Goal: Information Seeking & Learning: Learn about a topic

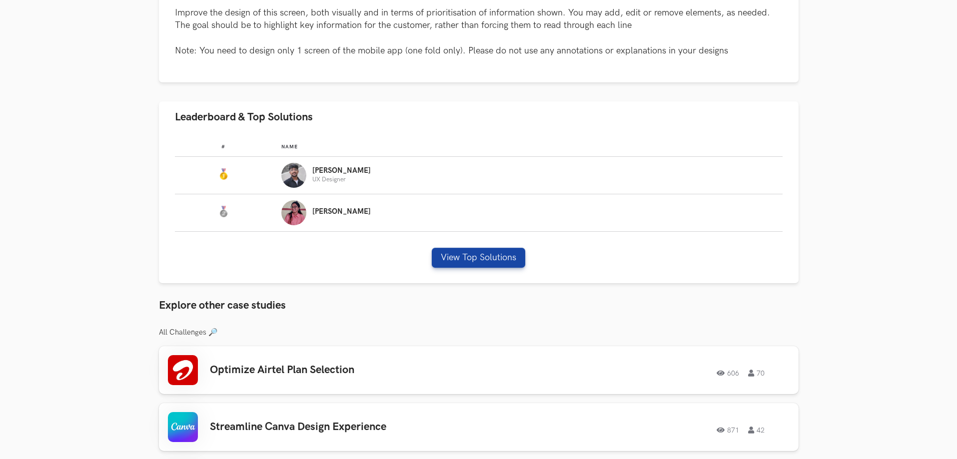
scroll to position [500, 0]
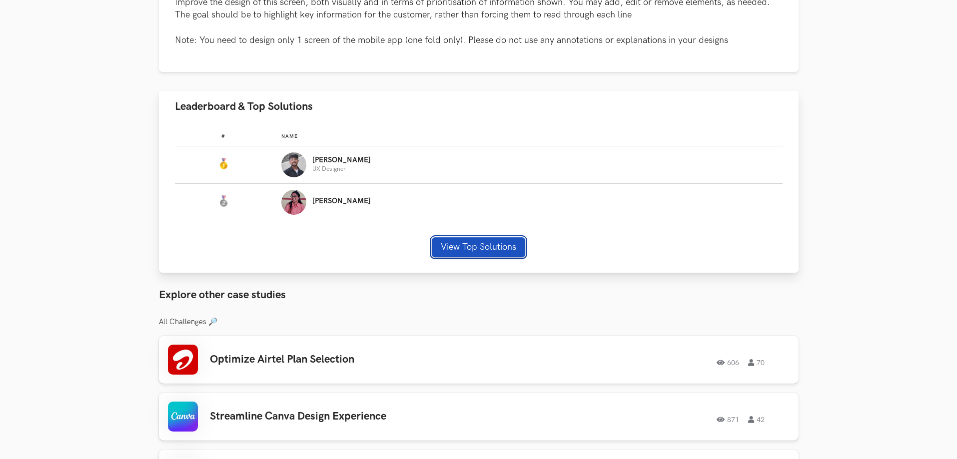
click at [492, 243] on button "View Top Solutions" at bounding box center [478, 247] width 93 height 20
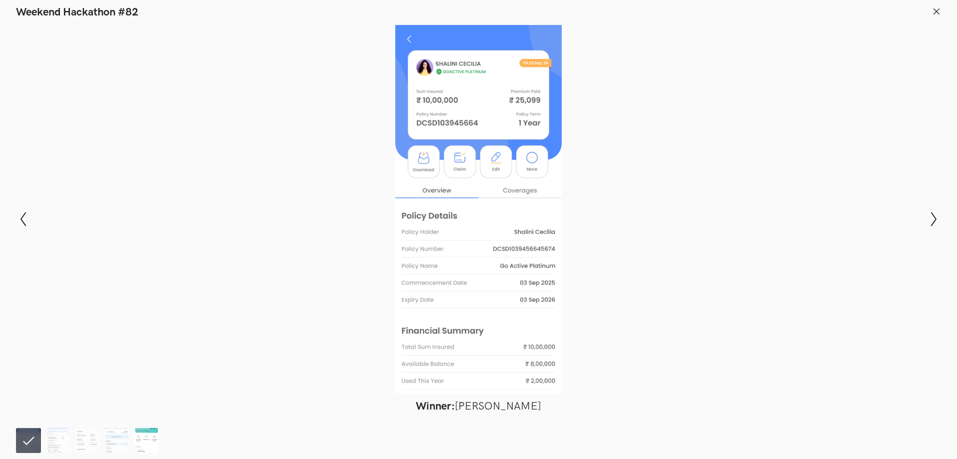
click at [148, 444] on img at bounding box center [146, 440] width 25 height 25
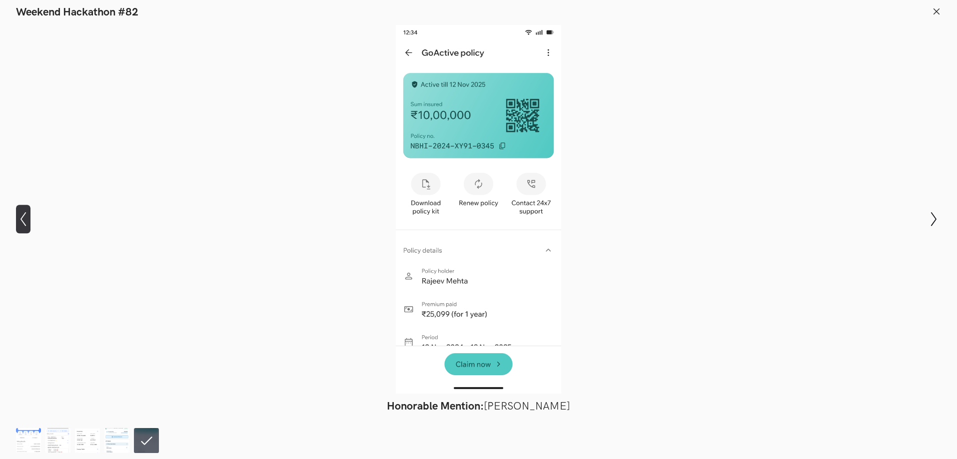
click at [23, 216] on icon "Show previous slide" at bounding box center [23, 219] width 14 height 14
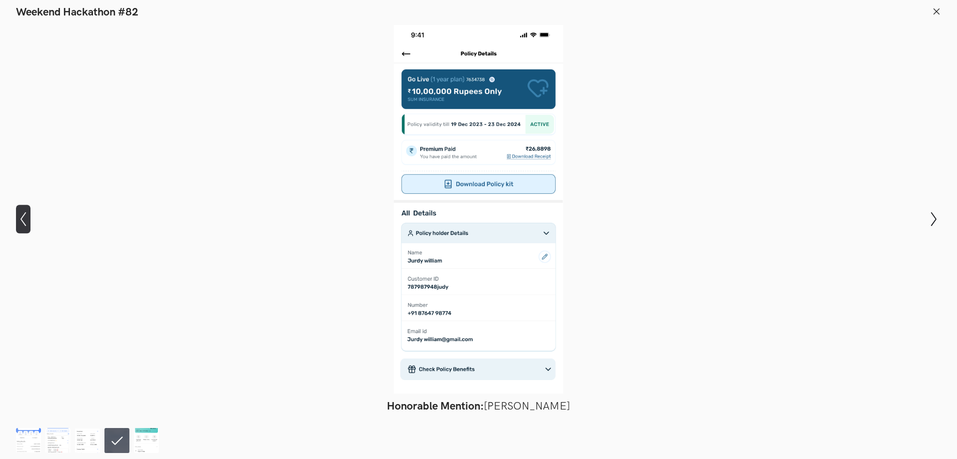
click at [23, 216] on icon "Show previous slide" at bounding box center [23, 219] width 14 height 14
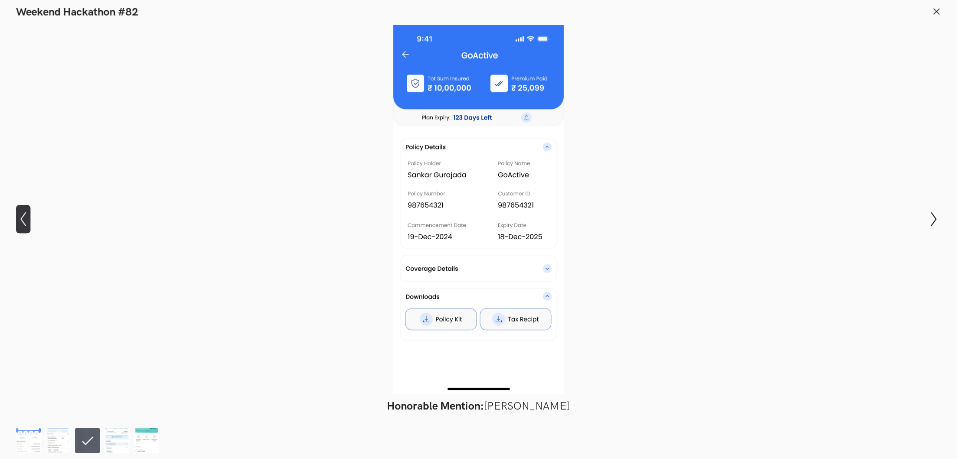
click at [23, 216] on icon "Show previous slide" at bounding box center [23, 219] width 14 height 14
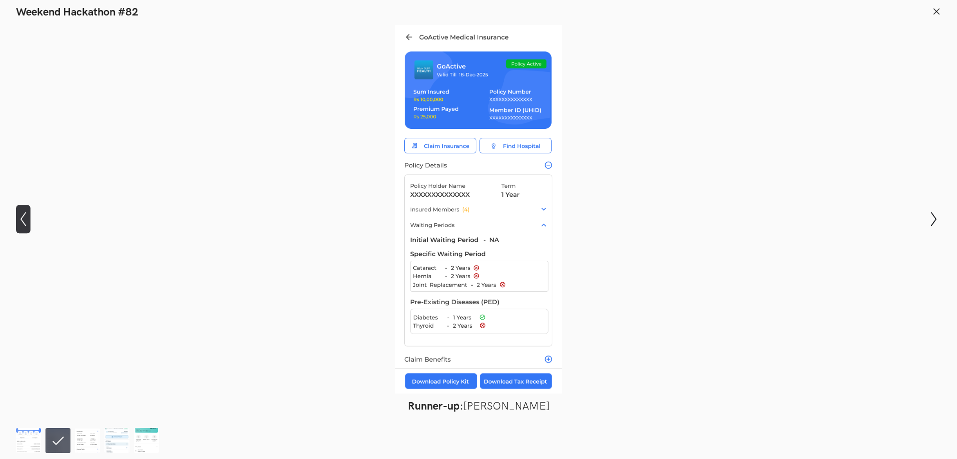
click at [23, 216] on icon "Show previous slide" at bounding box center [23, 219] width 14 height 14
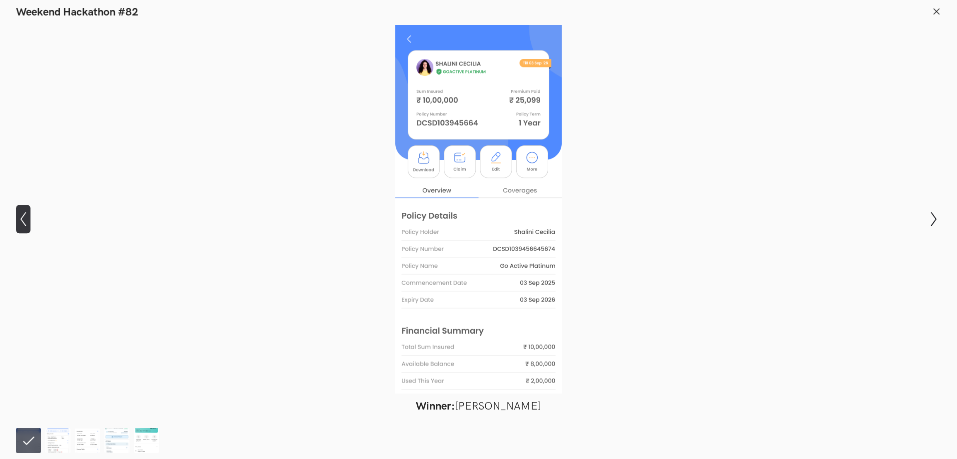
click at [23, 216] on icon "Show previous slide" at bounding box center [23, 219] width 14 height 14
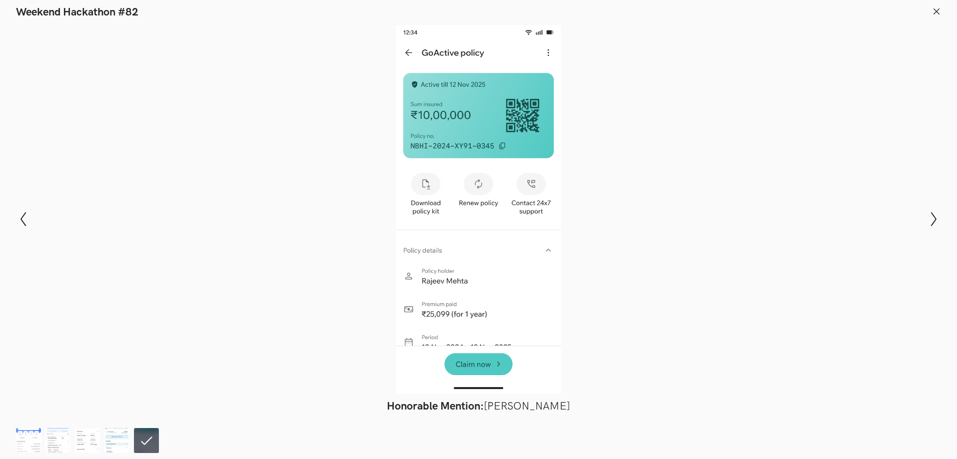
click at [267, 202] on div at bounding box center [478, 209] width 884 height 369
click at [102, 48] on div at bounding box center [478, 209] width 884 height 369
click at [938, 15] on icon at bounding box center [936, 11] width 9 height 9
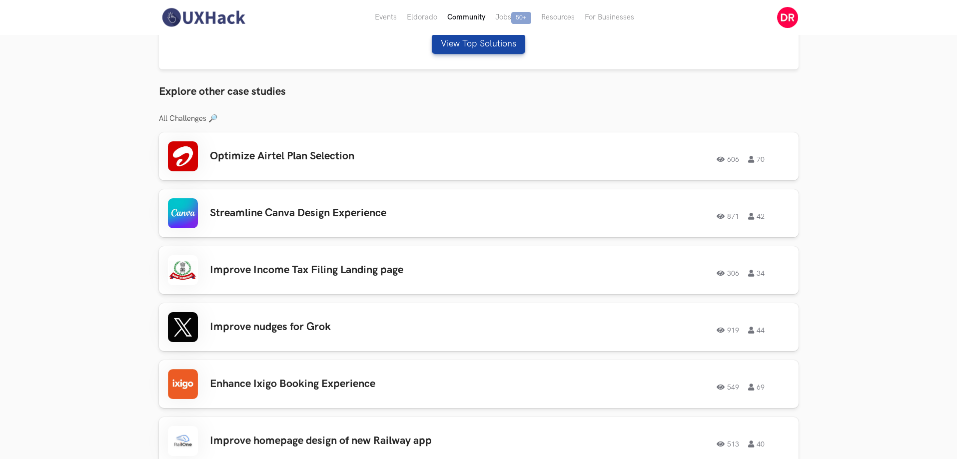
scroll to position [650, 0]
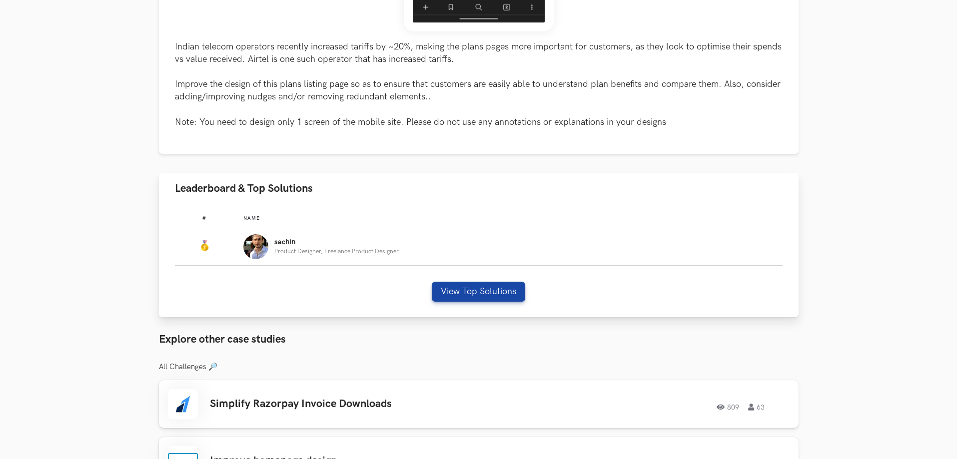
scroll to position [450, 0]
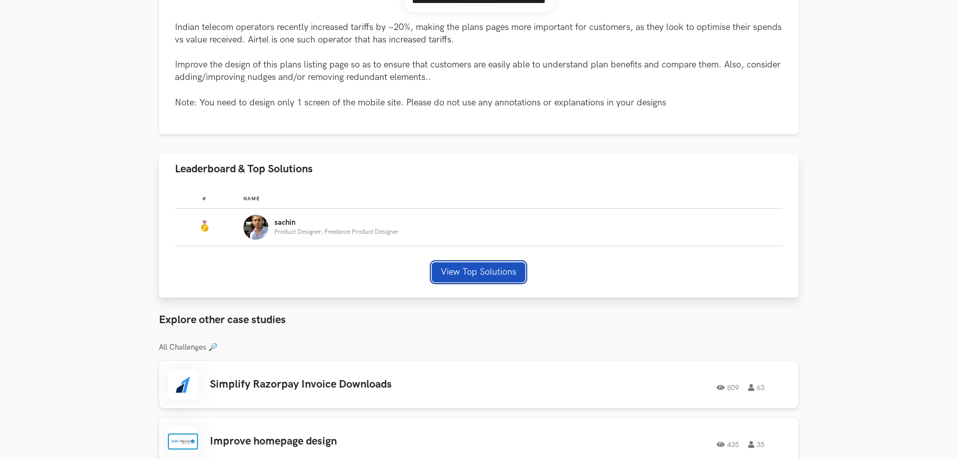
click at [466, 275] on button "View Top Solutions" at bounding box center [478, 272] width 93 height 20
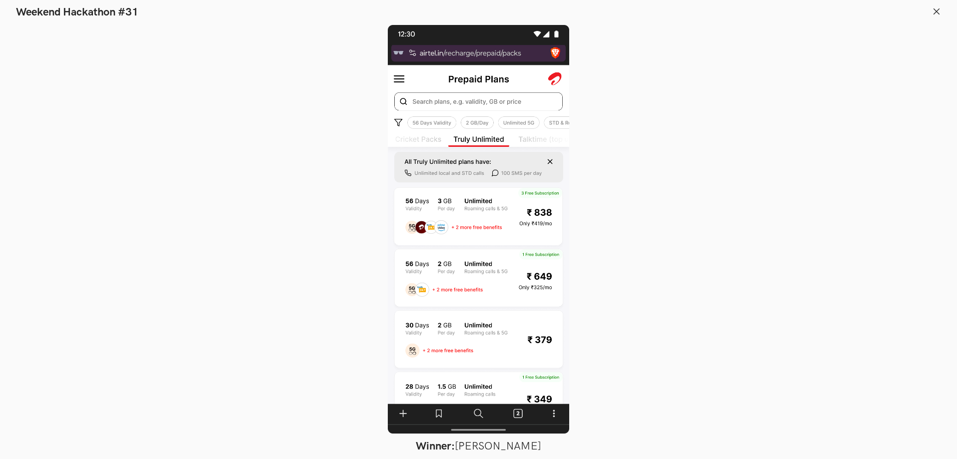
click at [596, 180] on div at bounding box center [478, 229] width 884 height 409
drag, startPoint x: 174, startPoint y: 67, endPoint x: 583, endPoint y: 35, distance: 410.2
click at [175, 66] on div at bounding box center [478, 229] width 884 height 409
click at [942, 12] on header "Weekend Hackathon #31" at bounding box center [478, 9] width 957 height 19
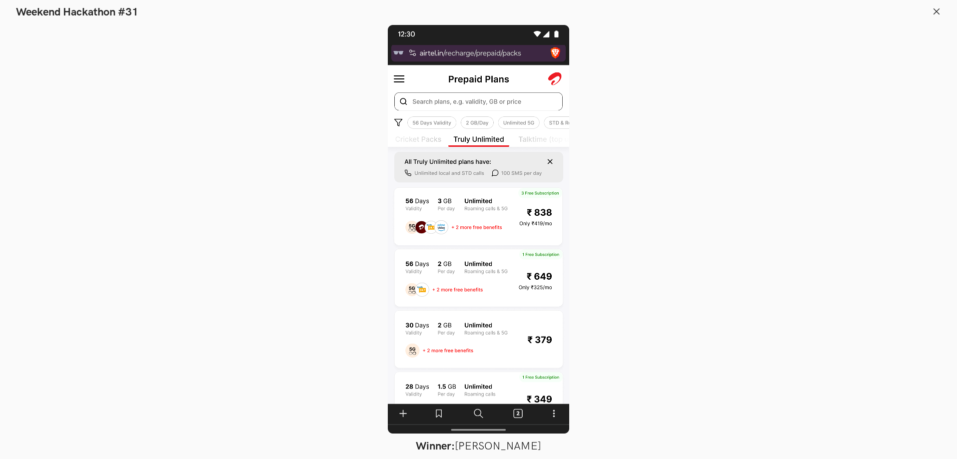
click at [937, 9] on icon at bounding box center [936, 11] width 9 height 9
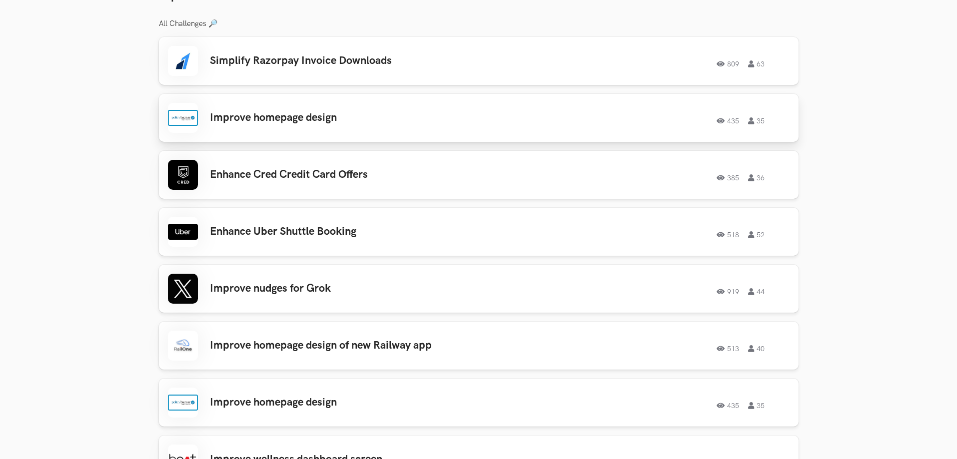
scroll to position [792, 0]
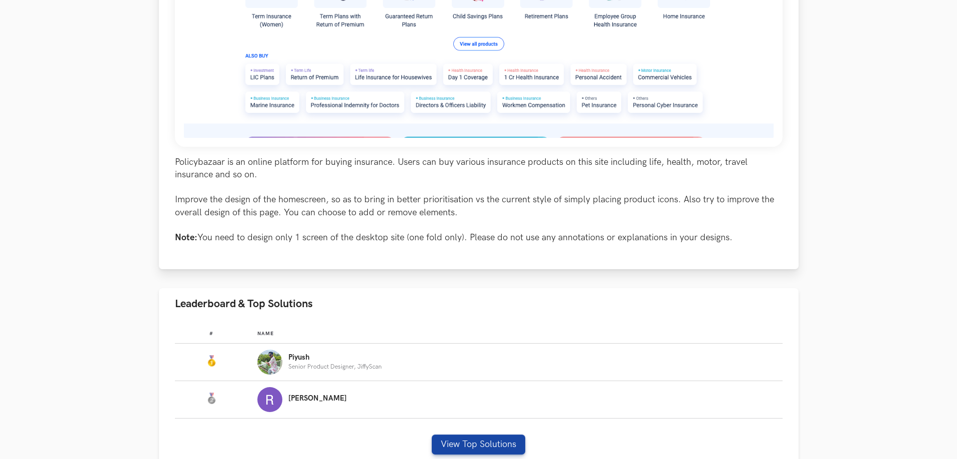
scroll to position [400, 0]
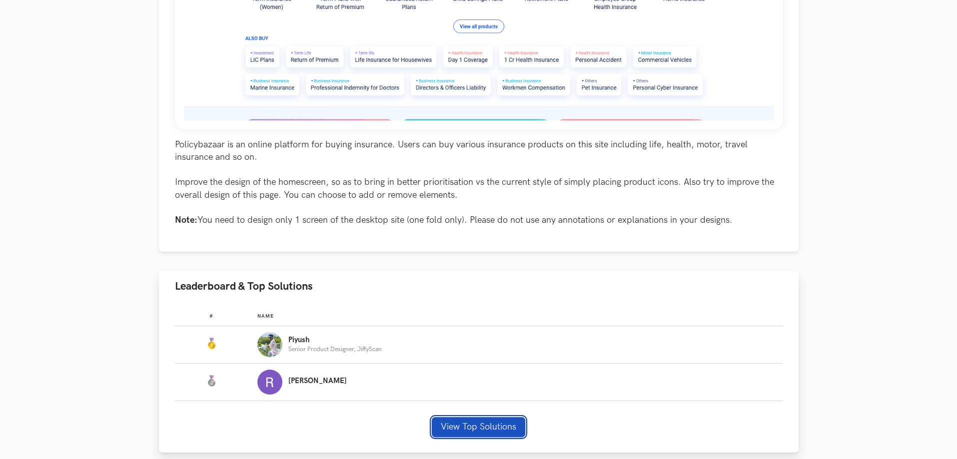
click at [479, 431] on button "View Top Solutions" at bounding box center [478, 427] width 93 height 20
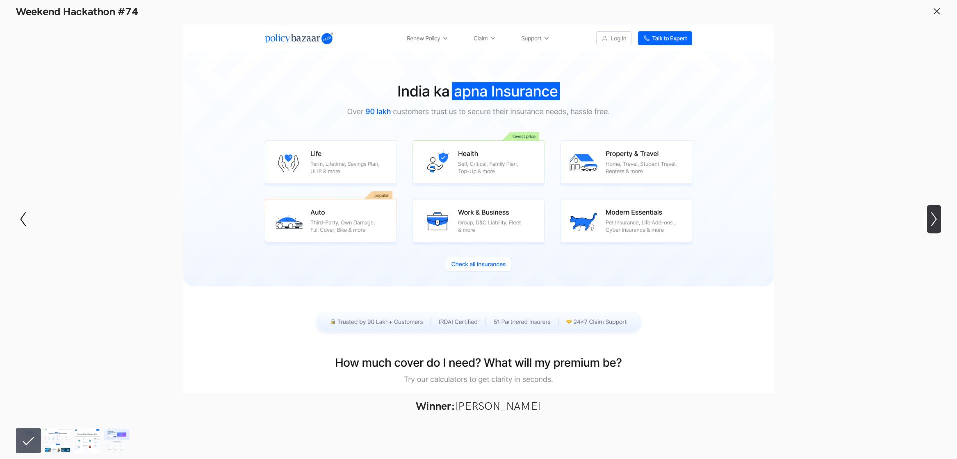
click at [935, 217] on icon "Show next slide" at bounding box center [934, 219] width 14 height 14
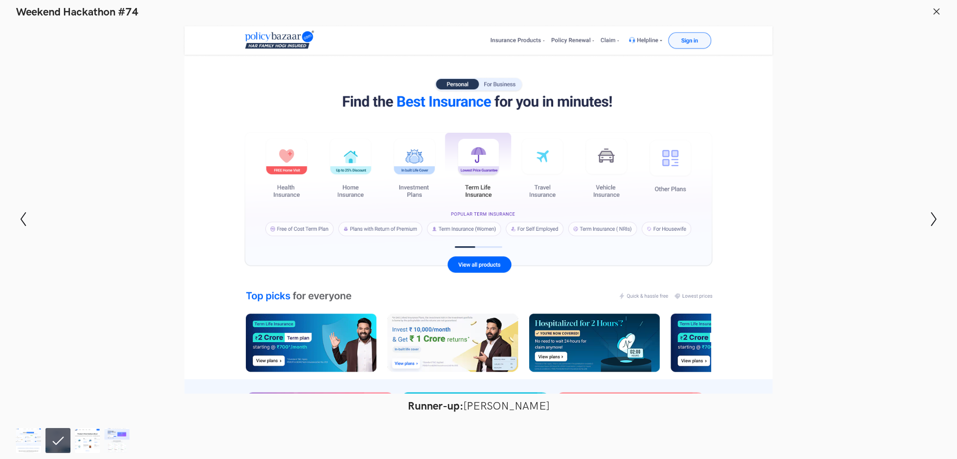
scroll to position [300, 0]
click at [931, 219] on icon "Show next slide" at bounding box center [934, 219] width 14 height 14
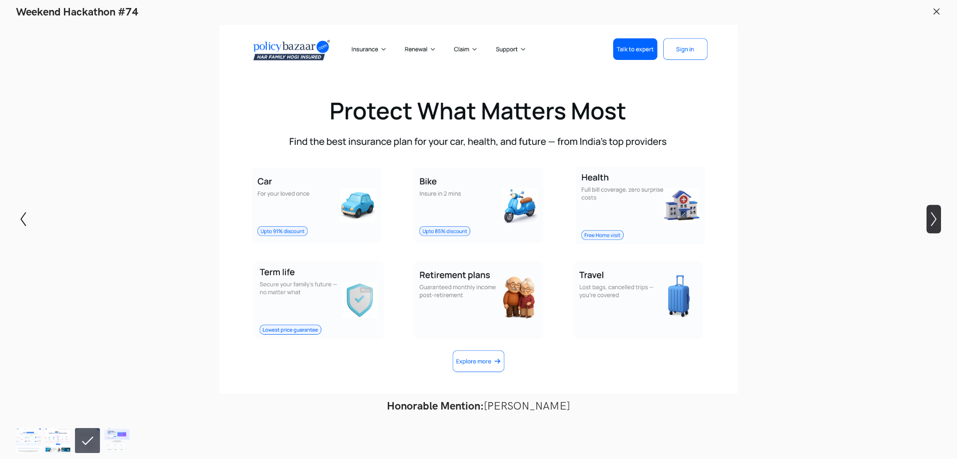
click at [931, 219] on icon "Show next slide" at bounding box center [934, 219] width 14 height 14
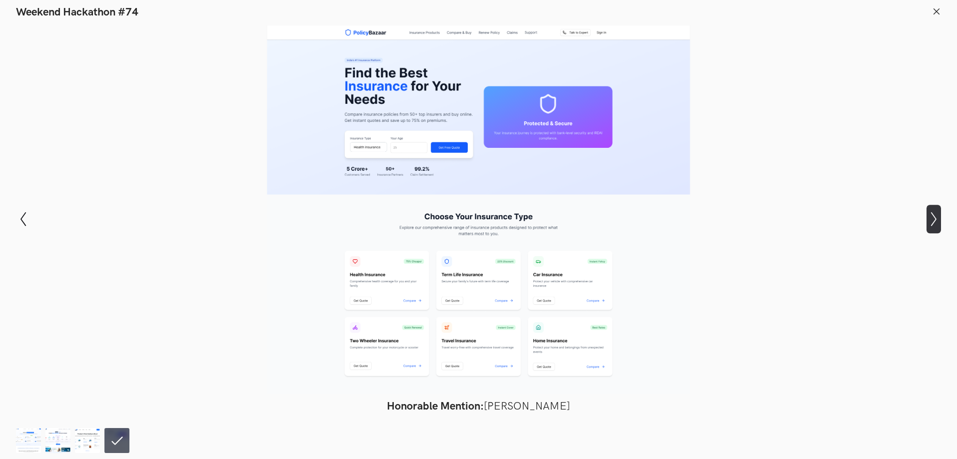
click at [931, 219] on icon "Show next slide" at bounding box center [934, 219] width 14 height 14
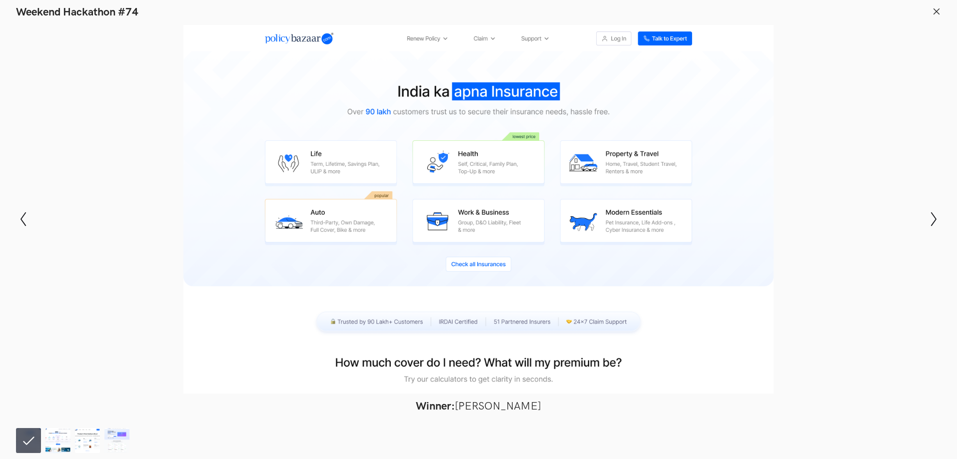
click at [875, 144] on div at bounding box center [478, 209] width 884 height 369
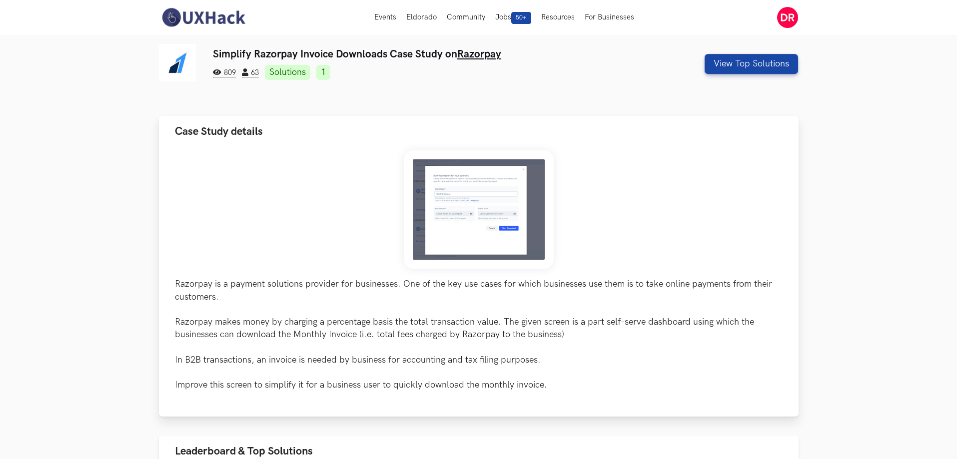
click at [484, 198] on img at bounding box center [479, 209] width 150 height 118
click at [491, 195] on img at bounding box center [479, 209] width 150 height 118
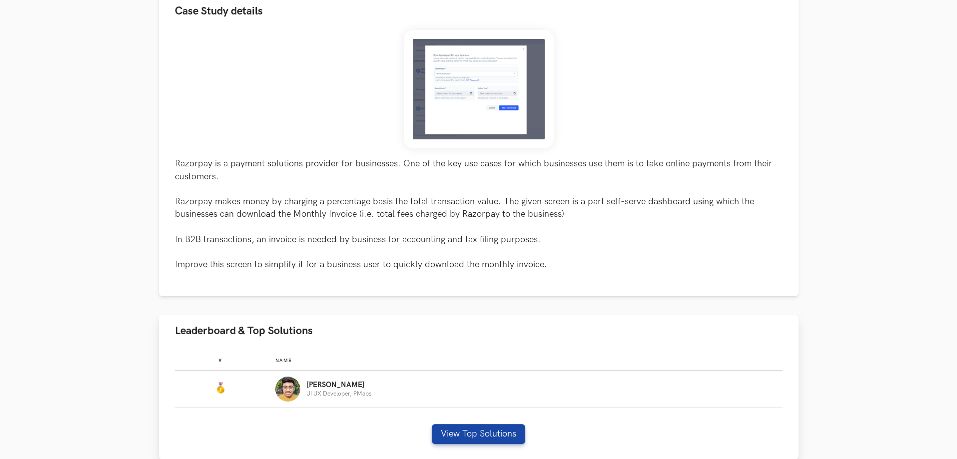
scroll to position [250, 0]
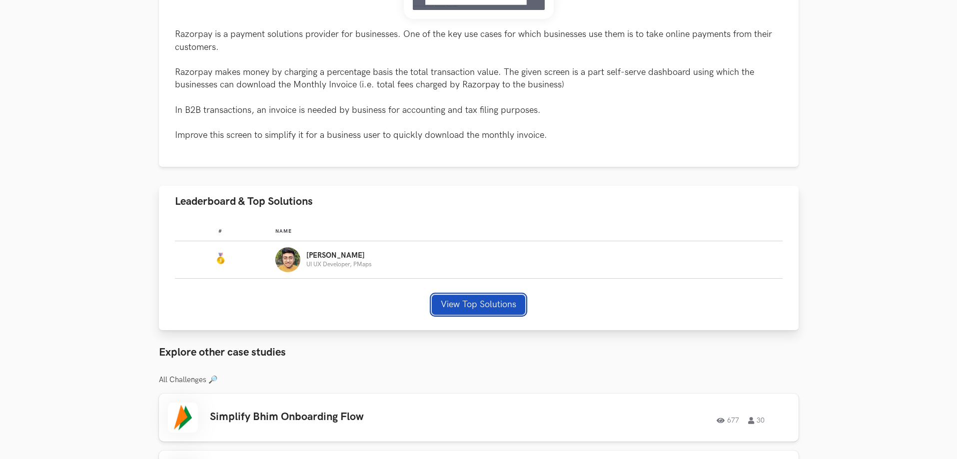
click at [490, 300] on button "View Top Solutions" at bounding box center [478, 305] width 93 height 20
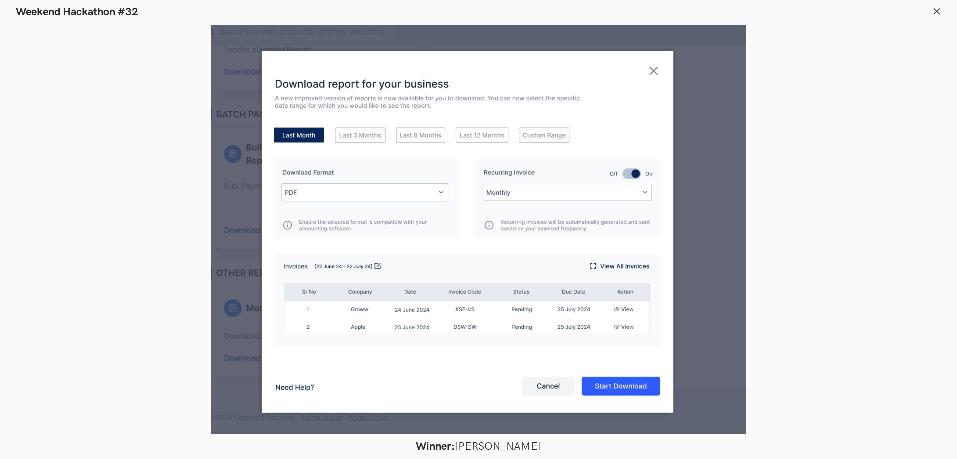
click at [758, 93] on div at bounding box center [478, 229] width 884 height 409
click at [936, 9] on icon at bounding box center [936, 11] width 9 height 9
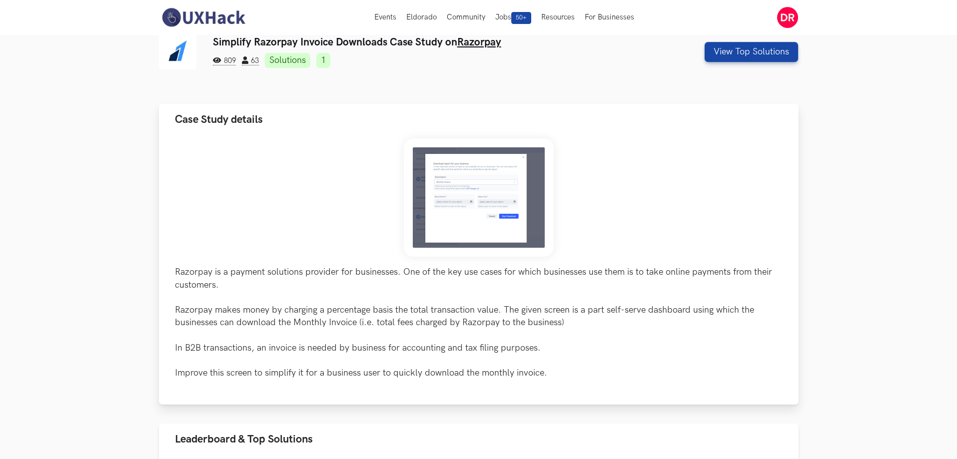
scroll to position [0, 0]
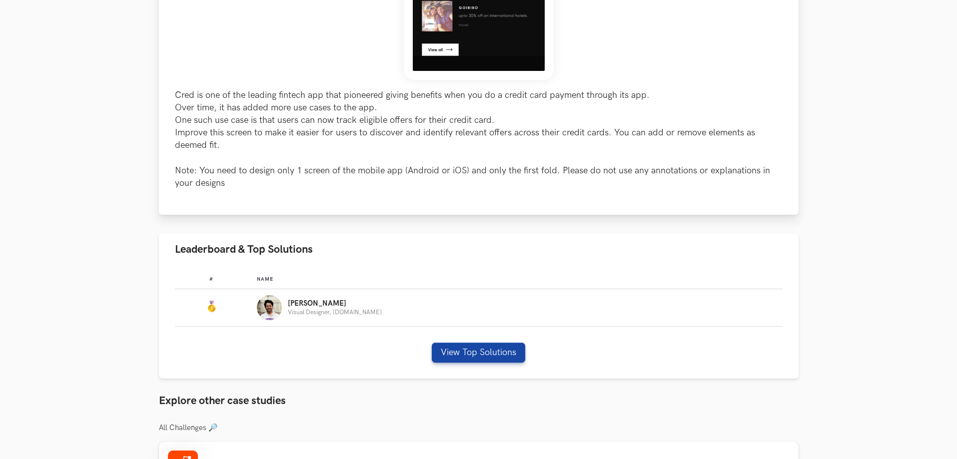
scroll to position [400, 0]
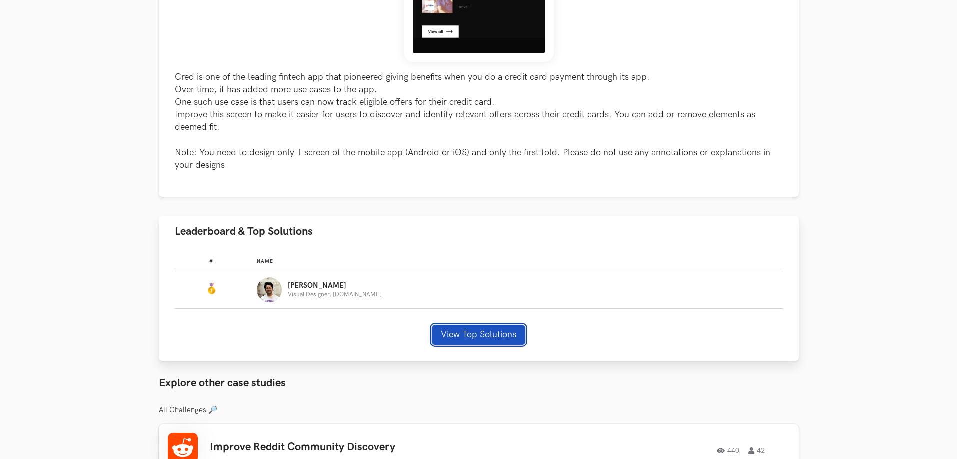
click at [474, 332] on button "View Top Solutions" at bounding box center [478, 335] width 93 height 20
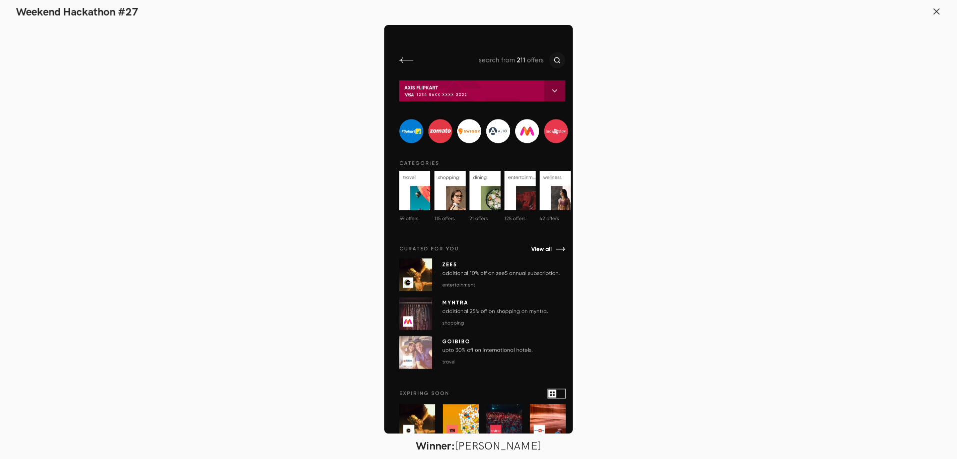
click at [687, 192] on div at bounding box center [478, 229] width 884 height 409
click at [936, 10] on line at bounding box center [936, 10] width 5 height 5
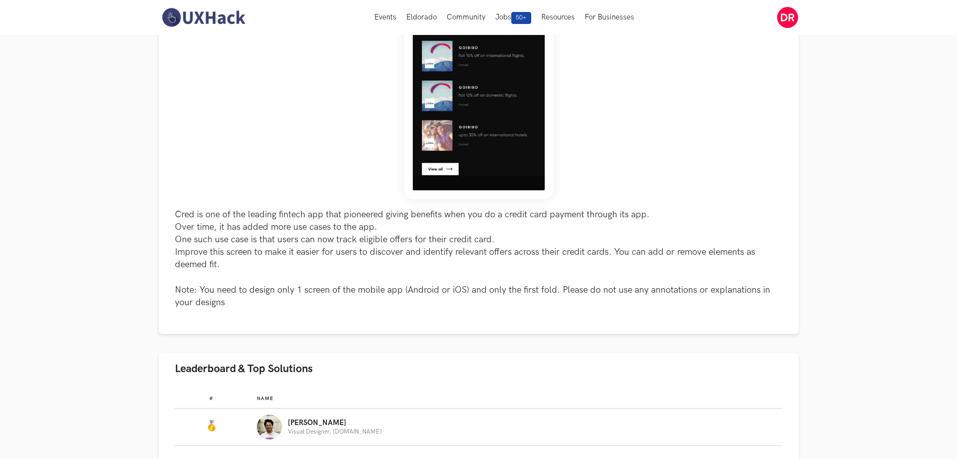
scroll to position [200, 0]
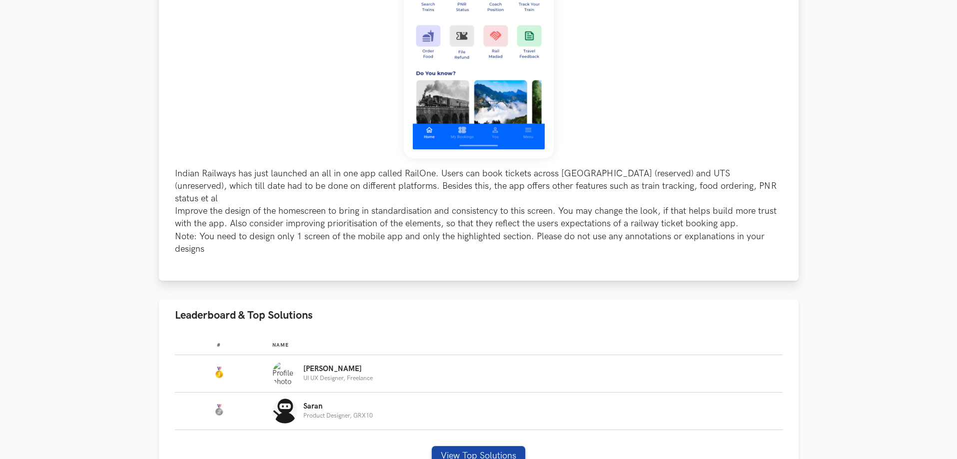
scroll to position [400, 0]
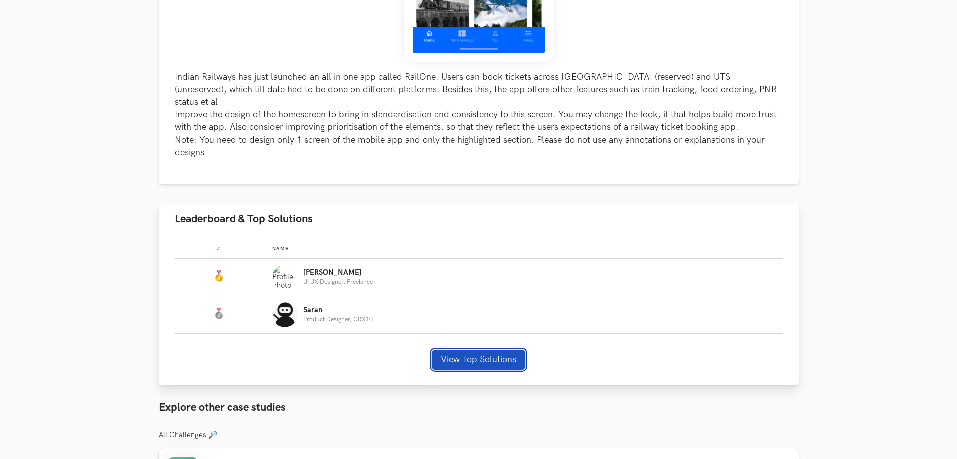
click at [475, 350] on button "View Top Solutions" at bounding box center [478, 360] width 93 height 20
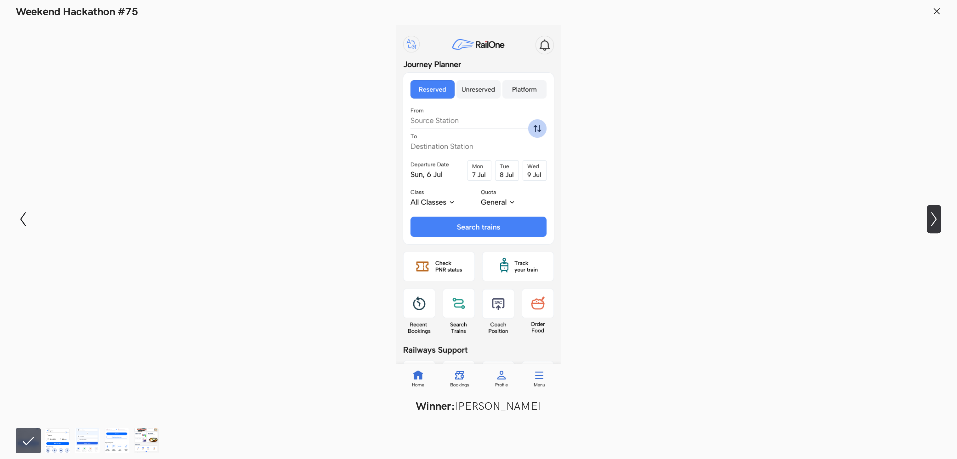
click at [939, 216] on icon "Show next slide" at bounding box center [934, 219] width 14 height 14
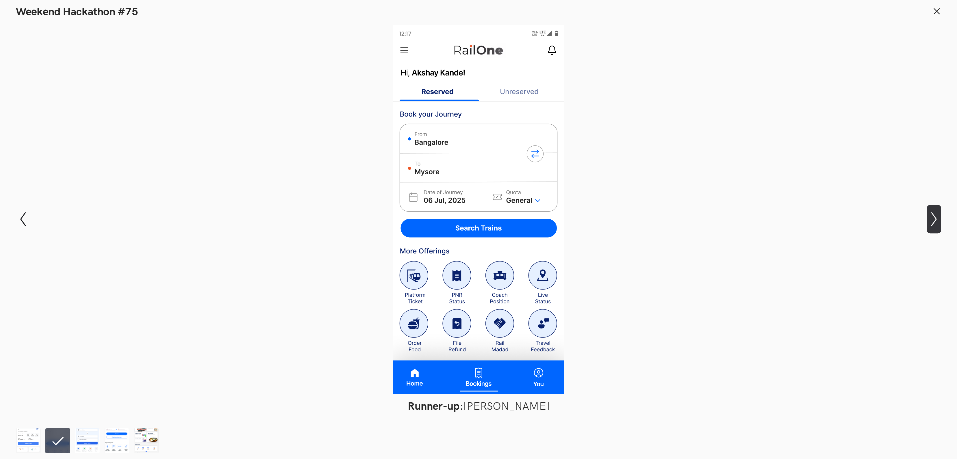
click at [939, 216] on icon "Show next slide" at bounding box center [934, 219] width 14 height 14
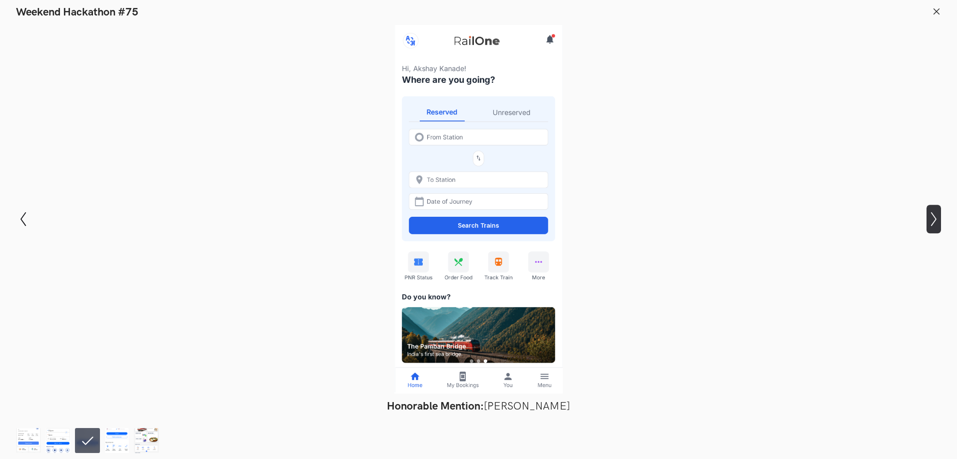
click at [939, 216] on icon "Show next slide" at bounding box center [934, 219] width 14 height 14
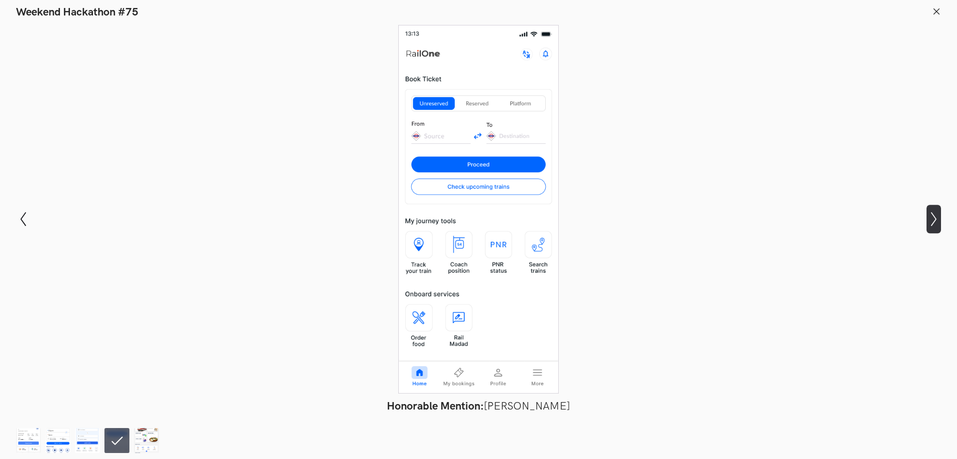
click at [939, 216] on icon "Show next slide" at bounding box center [934, 219] width 14 height 14
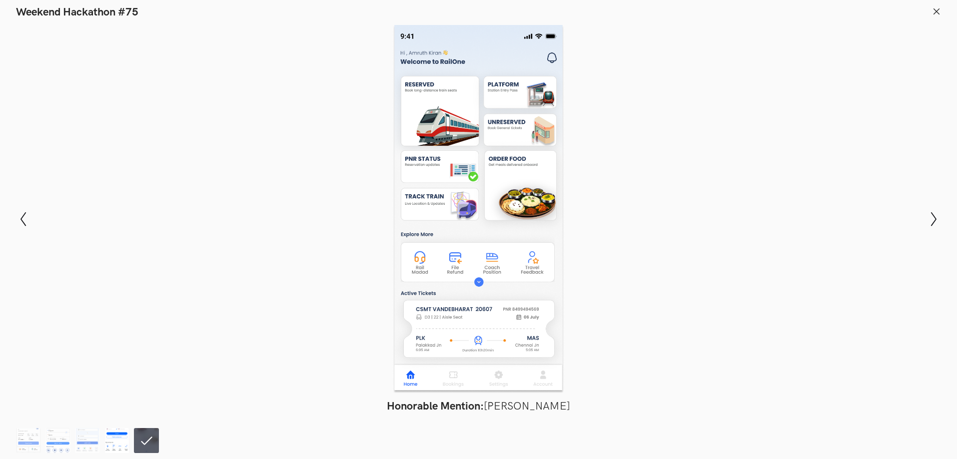
click at [115, 446] on img at bounding box center [116, 440] width 25 height 25
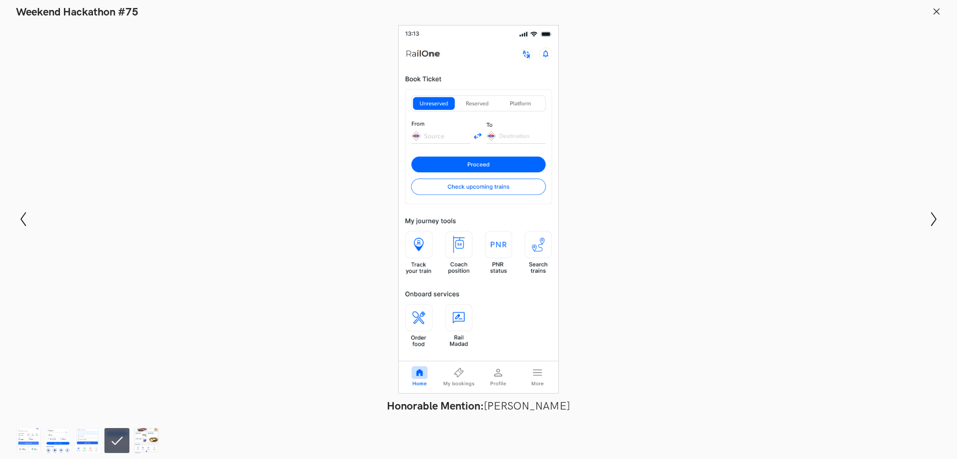
click at [935, 16] on button at bounding box center [936, 12] width 9 height 11
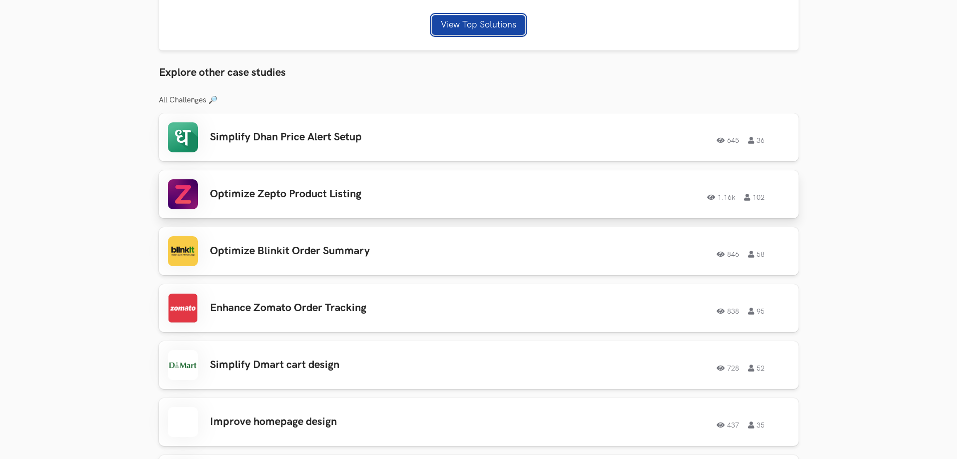
scroll to position [750, 0]
